Goal: Transaction & Acquisition: Purchase product/service

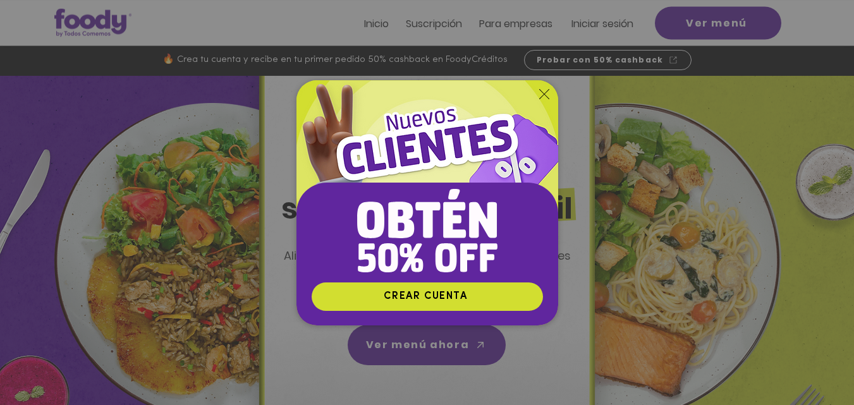
click at [544, 92] on icon "Volver al sitio" at bounding box center [544, 94] width 10 height 10
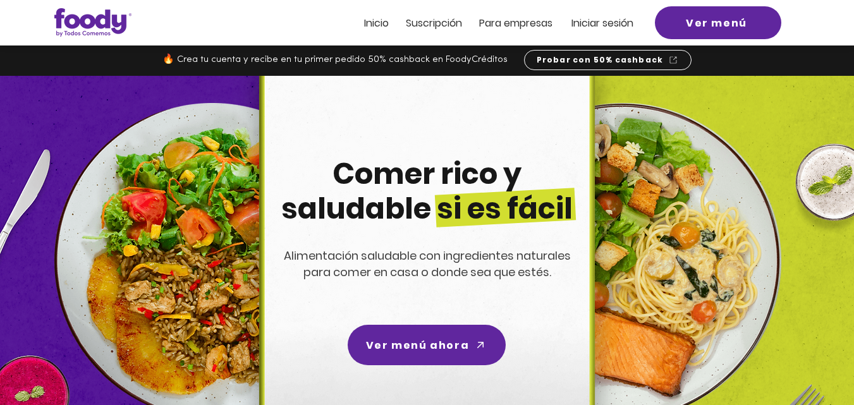
click at [597, 25] on span "Iniciar sesión" at bounding box center [603, 23] width 62 height 15
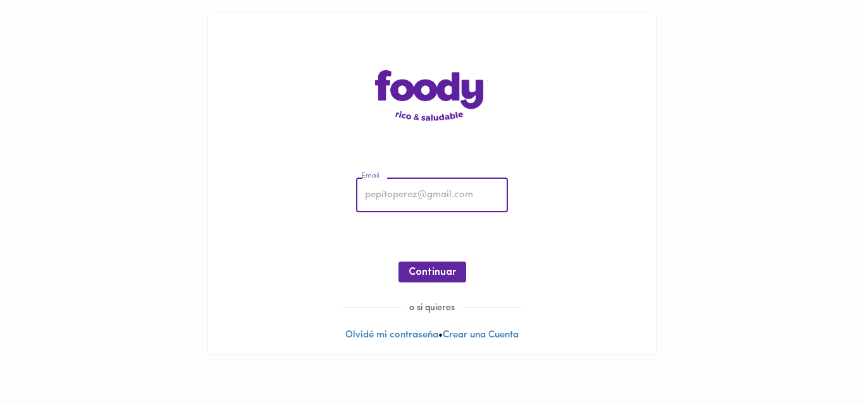
drag, startPoint x: 0, startPoint y: 0, endPoint x: 390, endPoint y: 195, distance: 435.6
click at [390, 194] on input "email" at bounding box center [432, 195] width 152 height 35
type input "[EMAIL_ADDRESS][DOMAIN_NAME]"
click at [435, 271] on span "Continuar" at bounding box center [432, 273] width 47 height 12
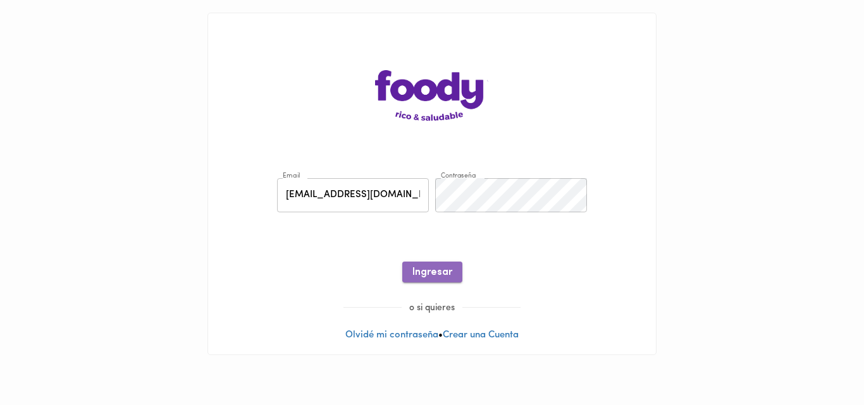
click at [435, 273] on span "Ingresar" at bounding box center [432, 273] width 40 height 12
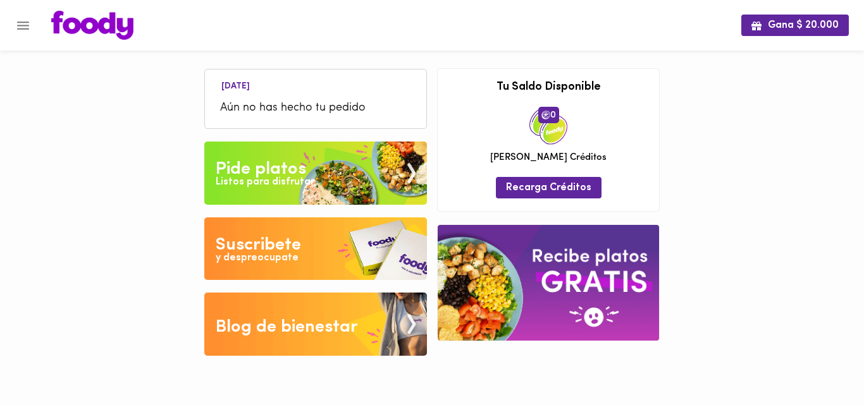
click at [266, 169] on div "Pide platos" at bounding box center [261, 169] width 90 height 25
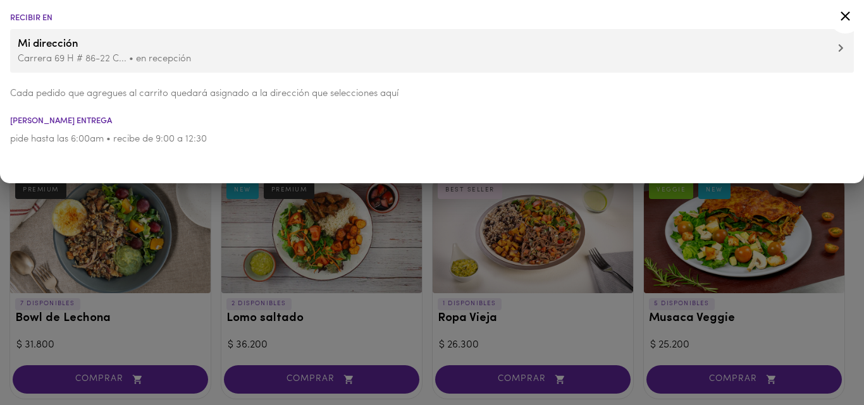
click at [636, 281] on div at bounding box center [432, 202] width 864 height 405
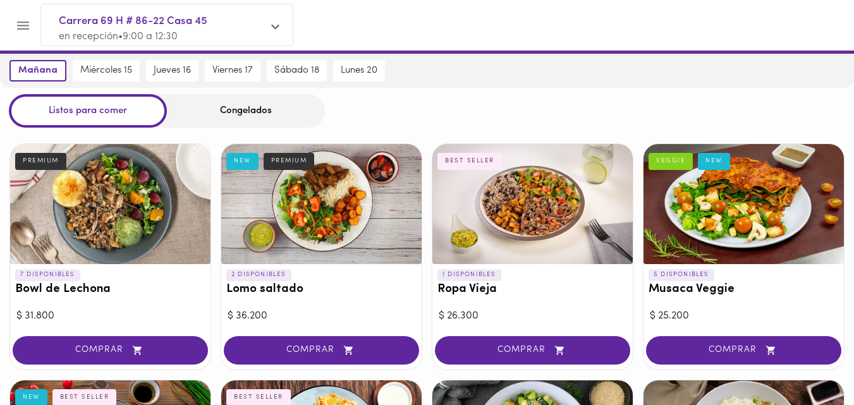
scroll to position [78, 0]
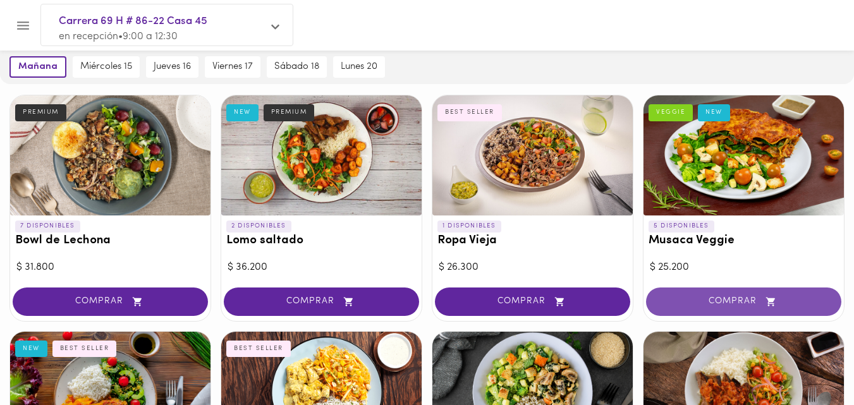
click at [732, 302] on span "COMPRAR" at bounding box center [744, 302] width 164 height 11
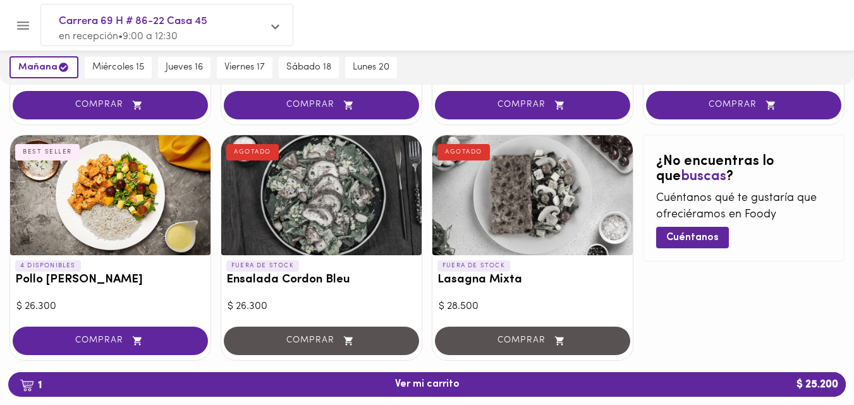
scroll to position [753, 0]
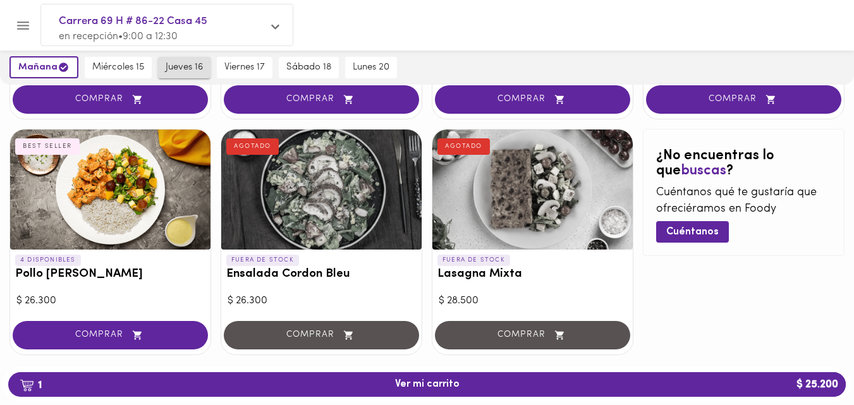
click at [181, 66] on span "jueves 16" at bounding box center [184, 67] width 37 height 11
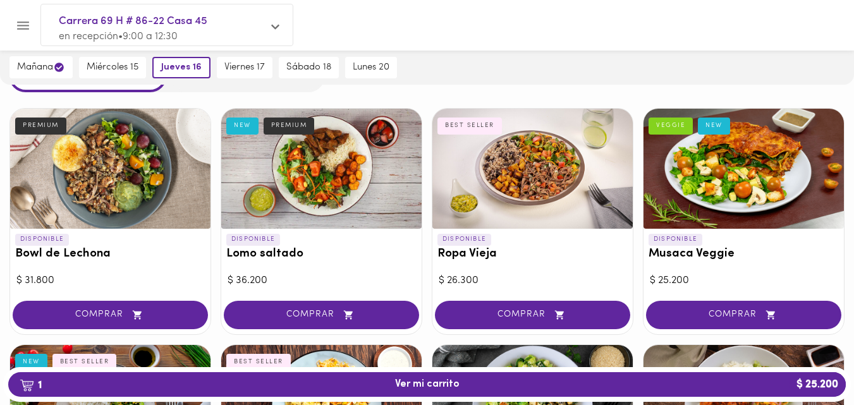
scroll to position [70, 0]
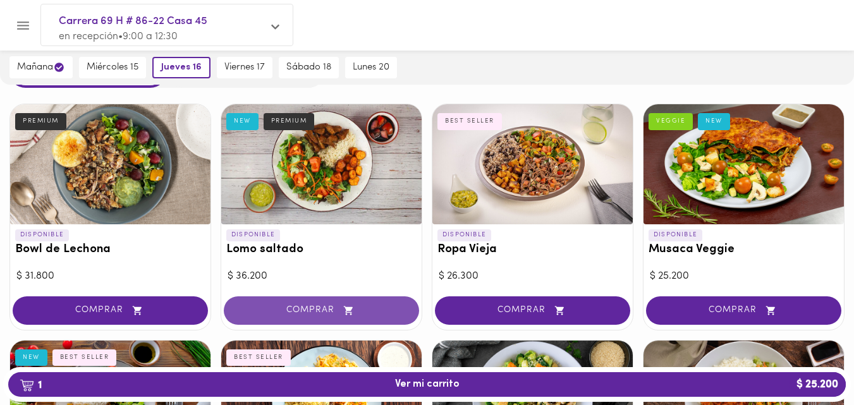
click at [326, 312] on span "COMPRAR" at bounding box center [322, 310] width 164 height 11
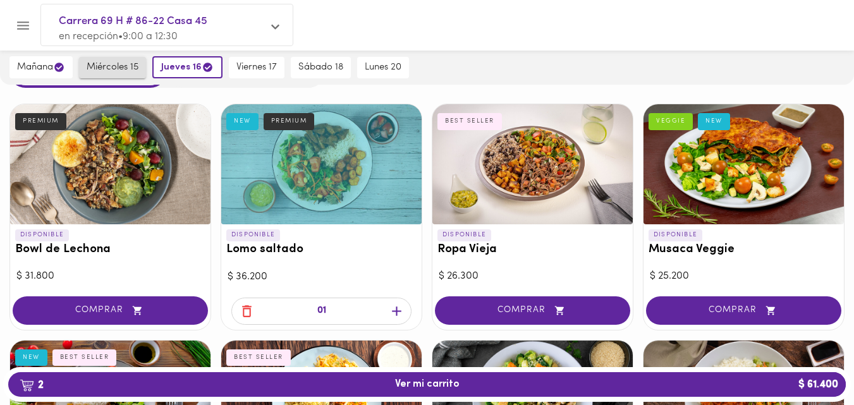
click at [115, 68] on span "miércoles 15" at bounding box center [113, 67] width 52 height 11
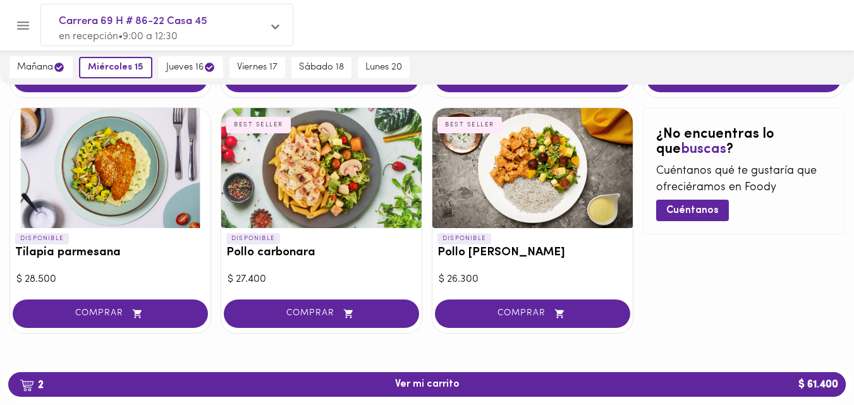
scroll to position [775, 0]
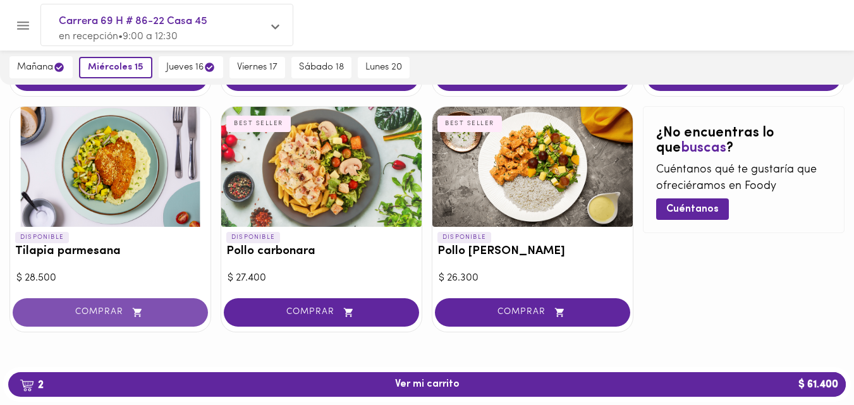
click at [97, 317] on span "COMPRAR" at bounding box center [110, 312] width 164 height 11
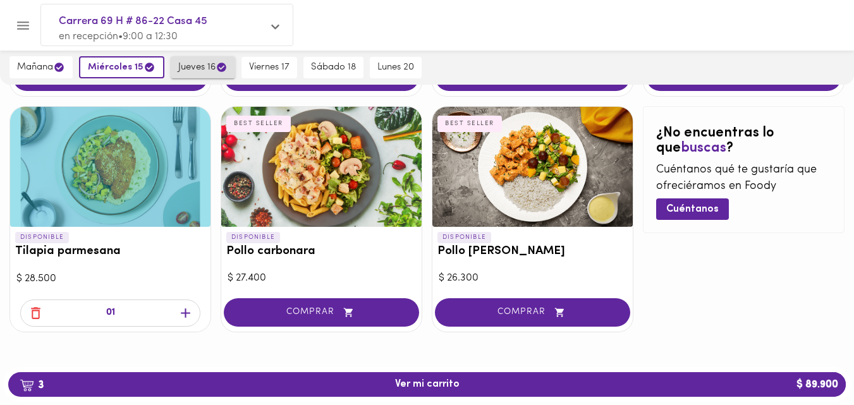
click at [202, 63] on span "jueves 16" at bounding box center [202, 67] width 49 height 12
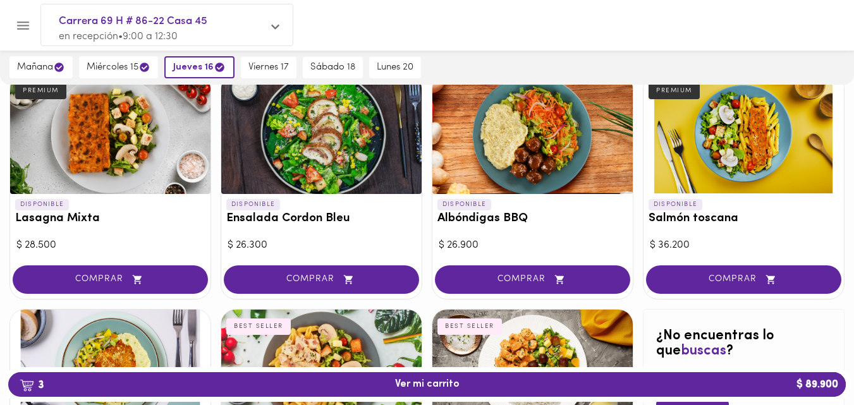
scroll to position [574, 0]
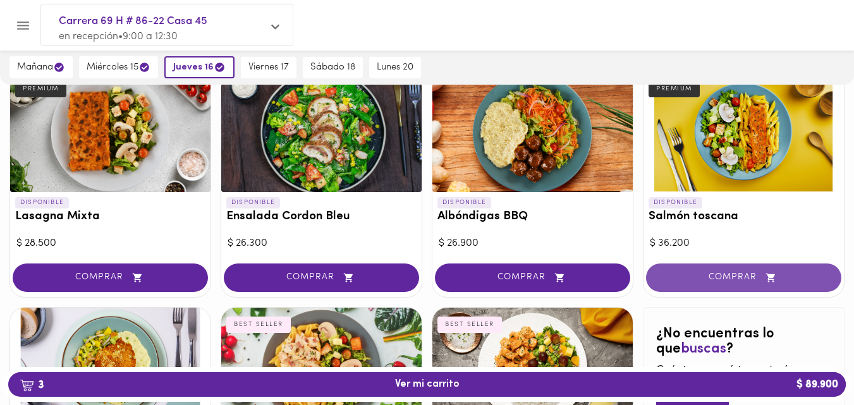
click at [743, 277] on span "COMPRAR" at bounding box center [744, 278] width 164 height 11
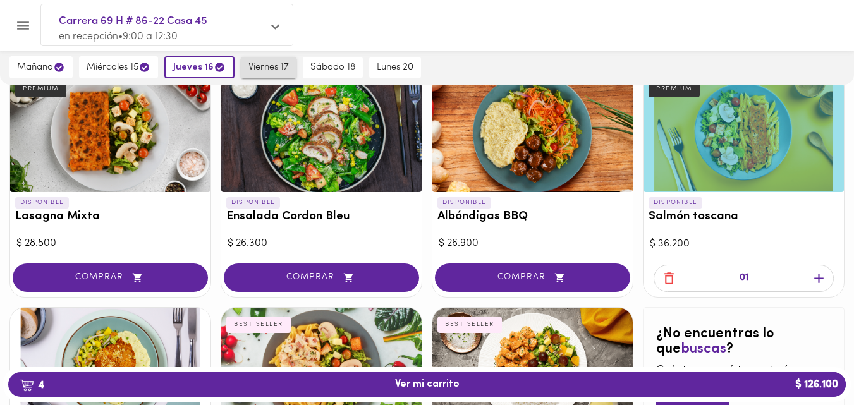
click at [265, 69] on span "viernes 17" at bounding box center [269, 67] width 40 height 11
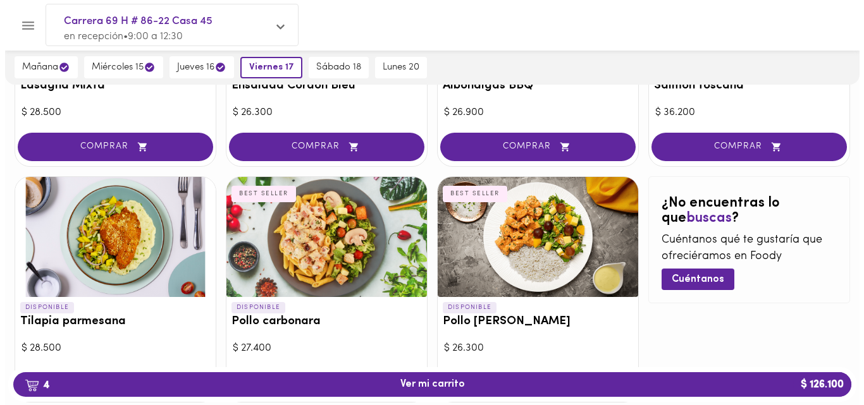
scroll to position [750, 0]
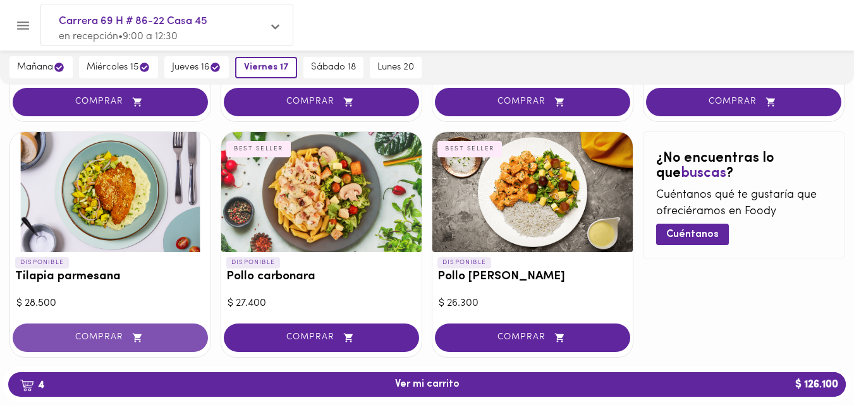
click at [106, 335] on span "COMPRAR" at bounding box center [110, 338] width 164 height 11
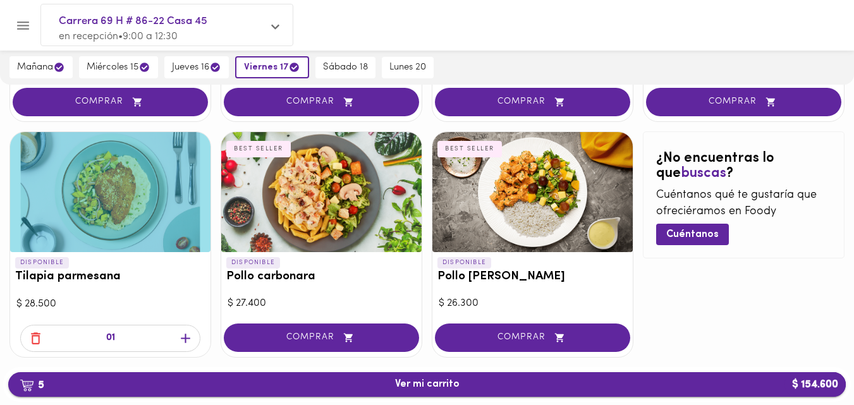
click at [442, 389] on span "5 Ver mi carrito $ 154.600" at bounding box center [427, 385] width 65 height 12
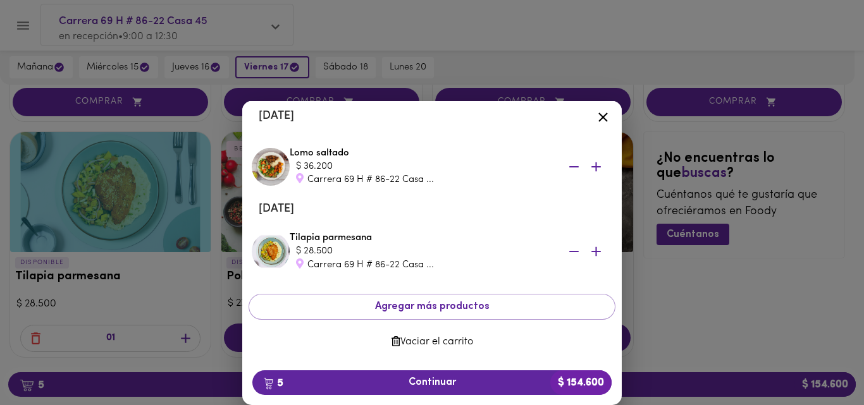
scroll to position [261, 0]
click at [425, 381] on span "5 Continuar $ 154.600" at bounding box center [431, 383] width 339 height 12
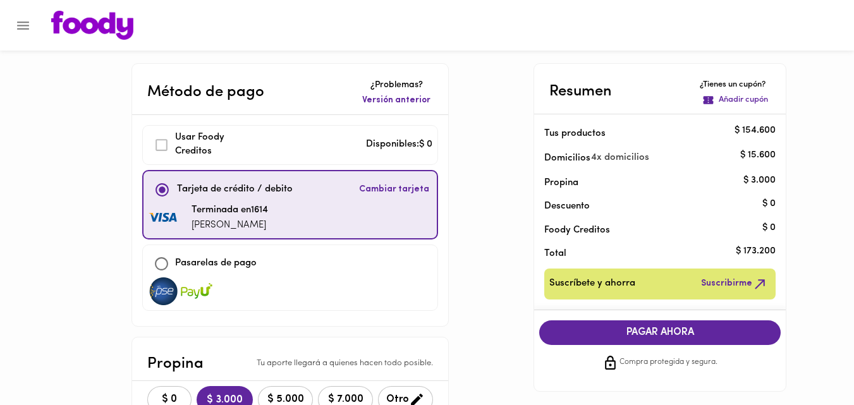
click at [689, 334] on span "PAGAR AHORA" at bounding box center [660, 333] width 216 height 12
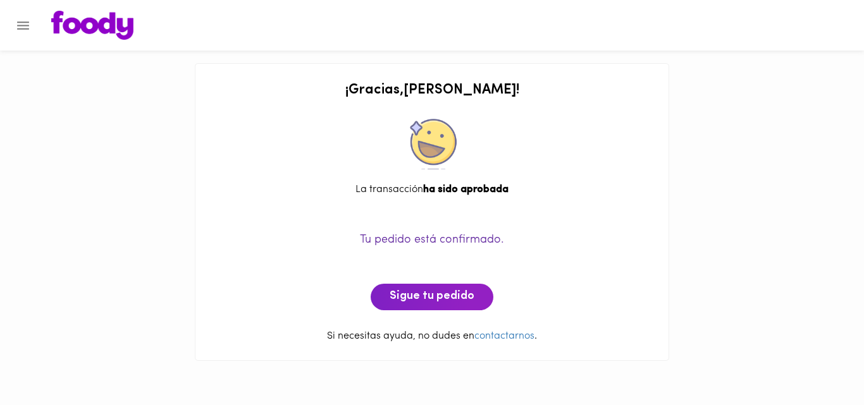
click at [28, 25] on icon "Menu" at bounding box center [23, 26] width 12 height 8
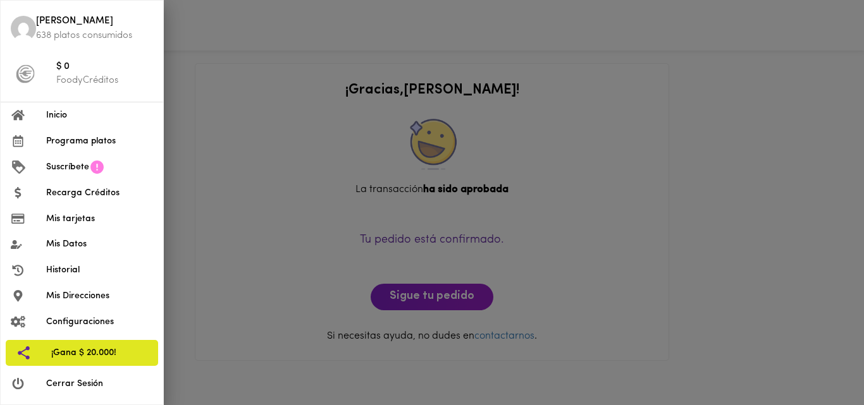
click at [71, 383] on span "Cerrar Sesión" at bounding box center [99, 384] width 107 height 13
